Goal: Task Accomplishment & Management: Manage account settings

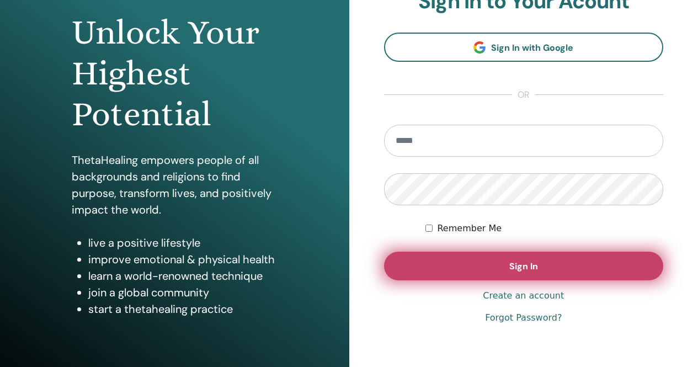
scroll to position [110, 0]
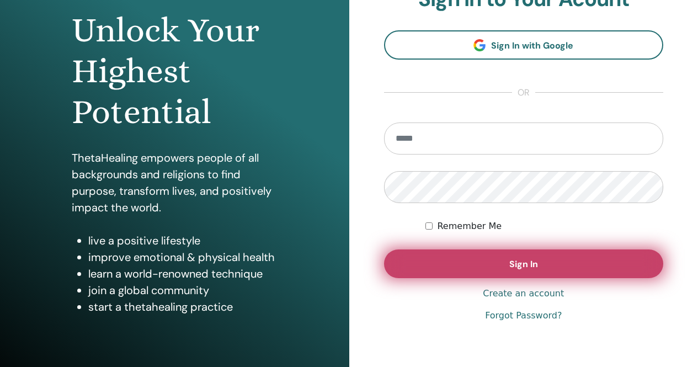
type input "**********"
click at [545, 264] on button "Sign In" at bounding box center [524, 263] width 280 height 29
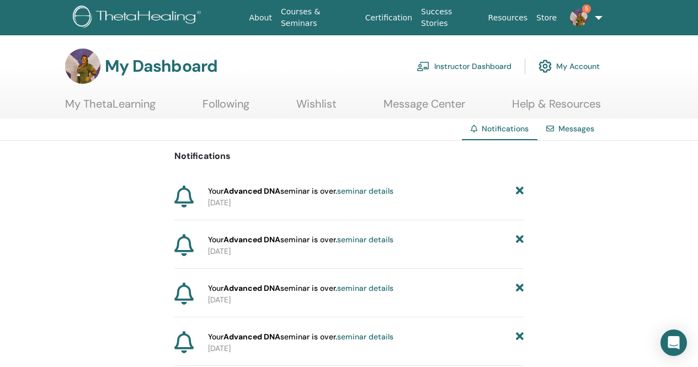
click at [521, 195] on icon at bounding box center [520, 191] width 8 height 12
click at [521, 194] on icon at bounding box center [520, 191] width 8 height 12
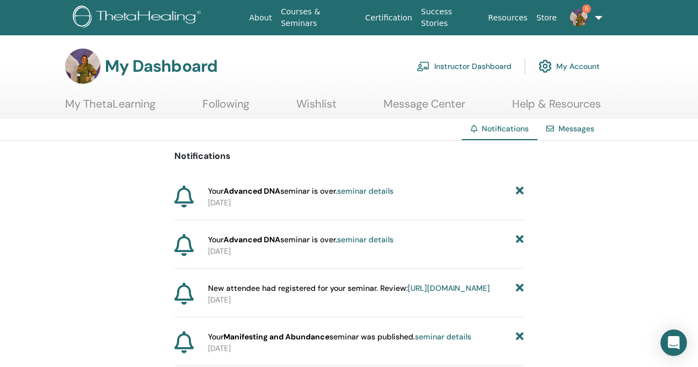
click at [521, 194] on icon at bounding box center [520, 191] width 8 height 12
click at [521, 195] on icon at bounding box center [520, 191] width 8 height 12
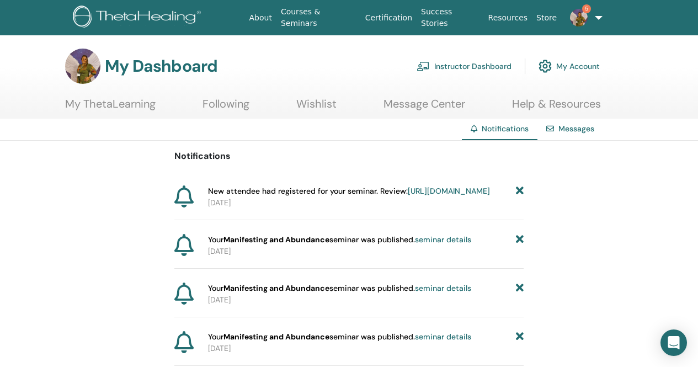
click at [408, 196] on link "https://member.thetahealing.com/instructor/seminar/377316/attendees" at bounding box center [449, 191] width 82 height 10
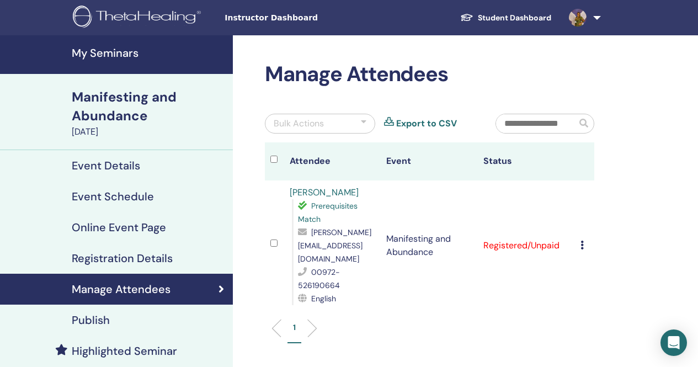
click at [116, 59] on h4 "My Seminars" at bounding box center [149, 52] width 154 height 13
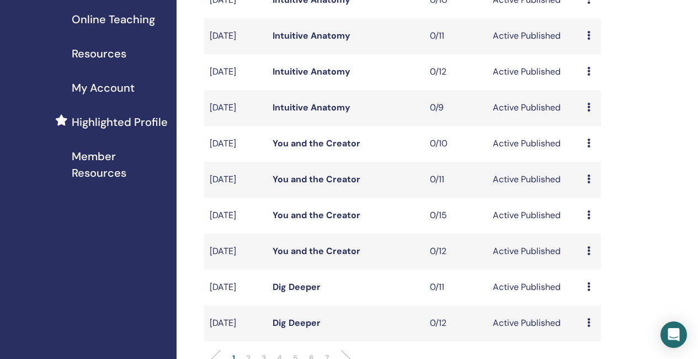
scroll to position [276, 0]
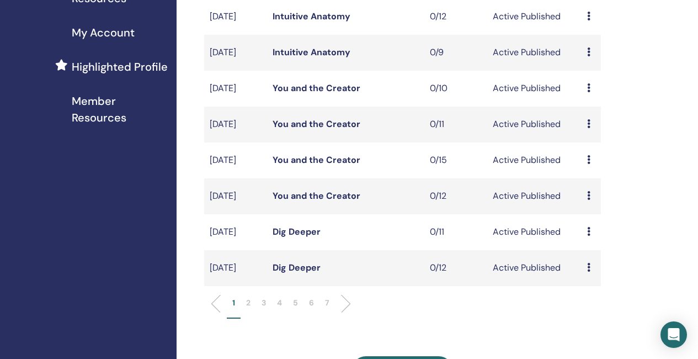
click at [346, 313] on li at bounding box center [341, 303] width 19 height 19
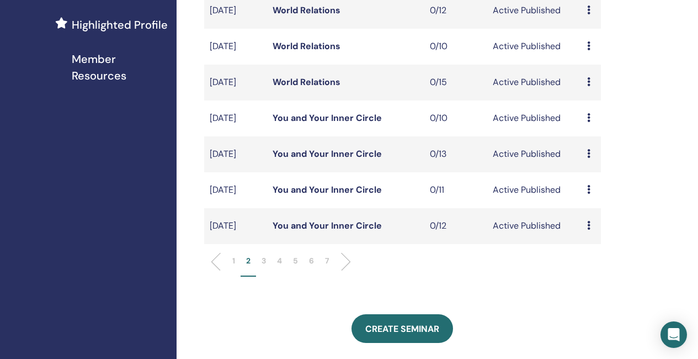
scroll to position [331, 0]
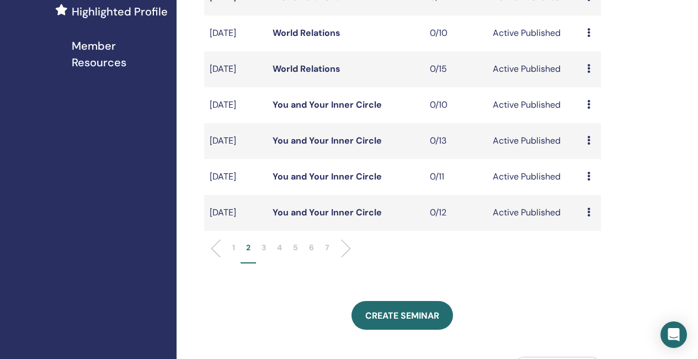
click at [231, 263] on li "1" at bounding box center [234, 253] width 14 height 22
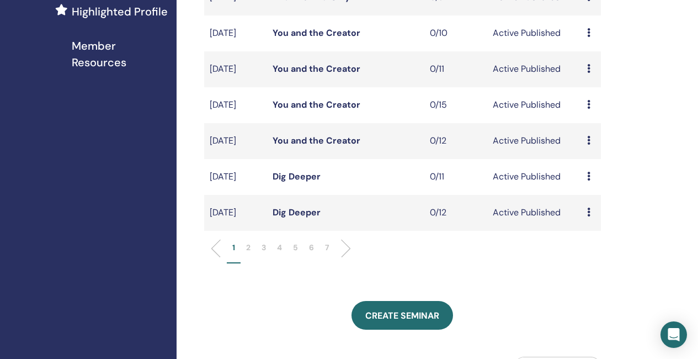
click at [265, 253] on p "3" at bounding box center [263, 248] width 4 height 12
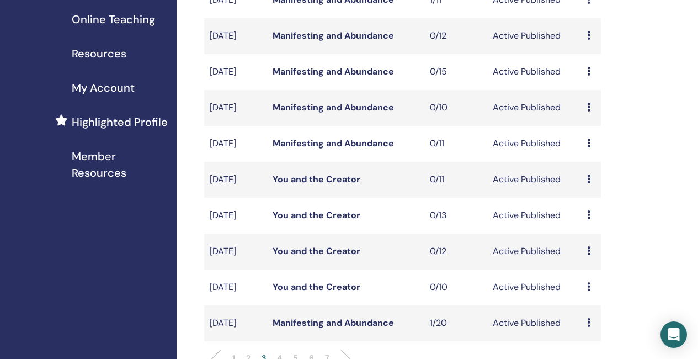
scroll to position [165, 0]
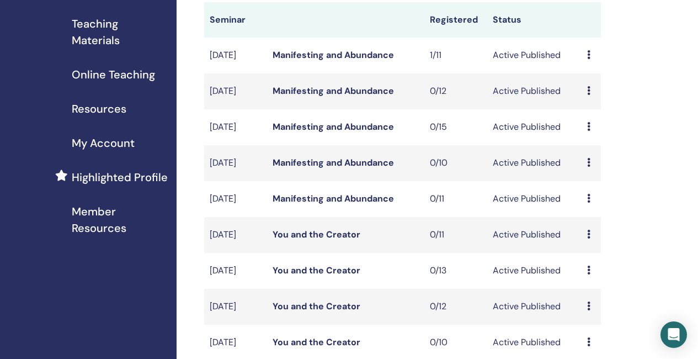
click at [587, 67] on td "Preview Edit Attendees Cancel" at bounding box center [590, 56] width 19 height 36
click at [591, 62] on div "Preview Edit Attendees Cancel" at bounding box center [591, 55] width 8 height 13
click at [592, 127] on p "Cancel" at bounding box center [598, 127] width 42 height 13
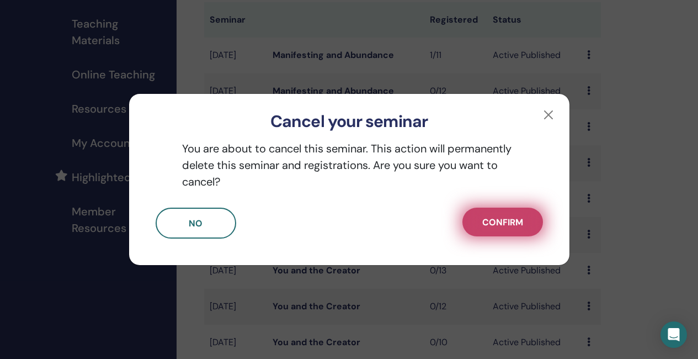
click at [496, 228] on button "Confirm" at bounding box center [502, 221] width 81 height 29
